Goal: Find specific page/section: Find specific page/section

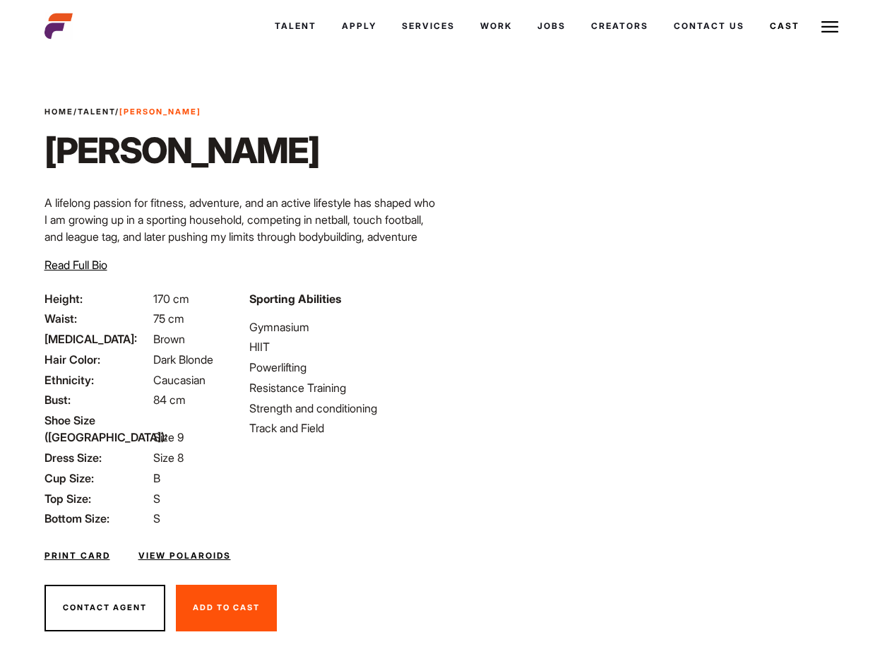
click at [757, 45] on link "Cast" at bounding box center [784, 26] width 55 height 38
click at [0, 0] on link "Casted Talent" at bounding box center [0, 0] width 0 height 0
